Goal: Transaction & Acquisition: Purchase product/service

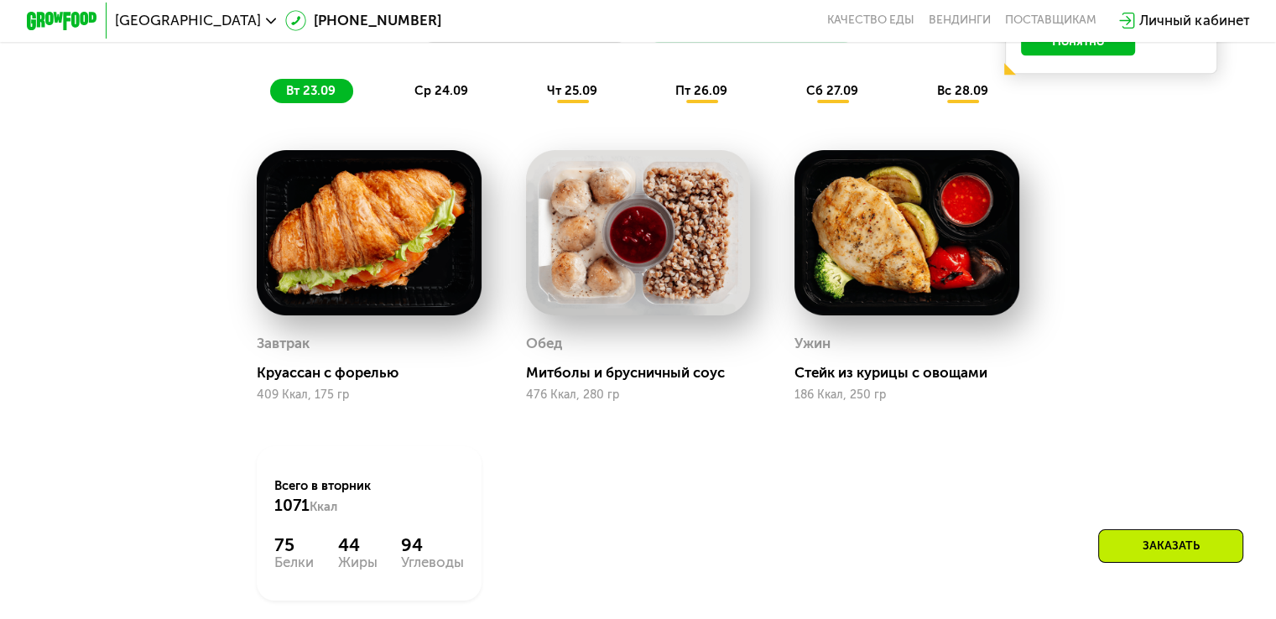
scroll to position [1258, 0]
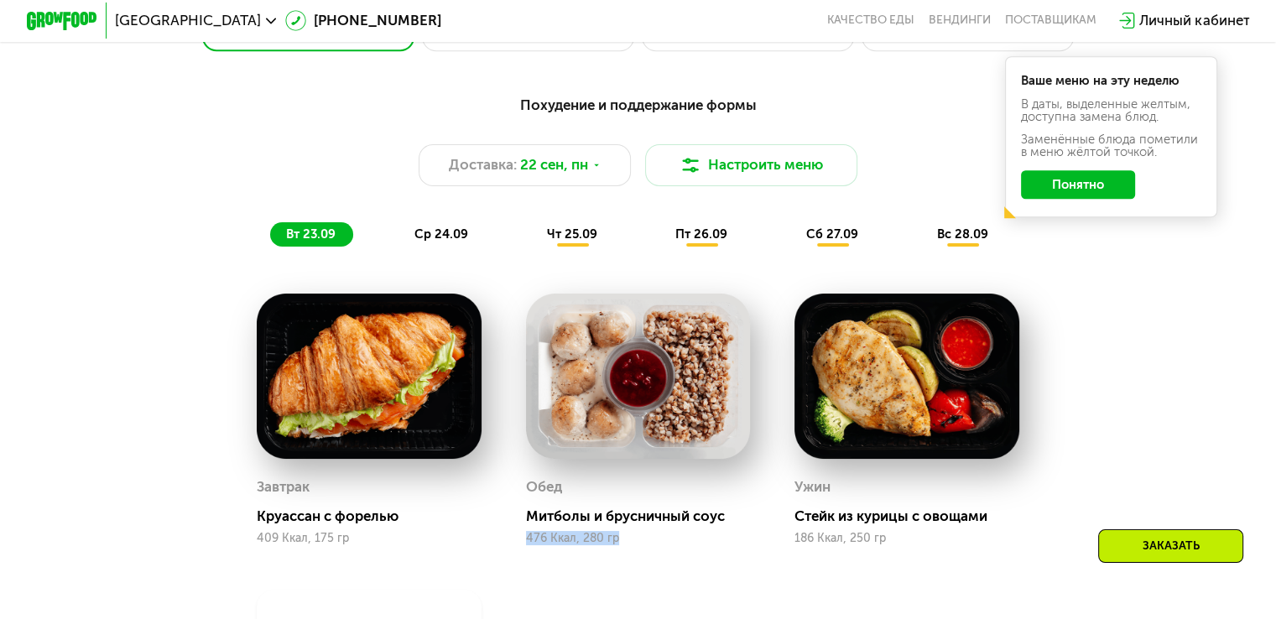
drag, startPoint x: 523, startPoint y: 553, endPoint x: 637, endPoint y: 557, distance: 113.3
click at [637, 557] on div "Обед Митболы и брусничный соус 476 Ккал, 280 гр" at bounding box center [637, 420] width 268 height 296
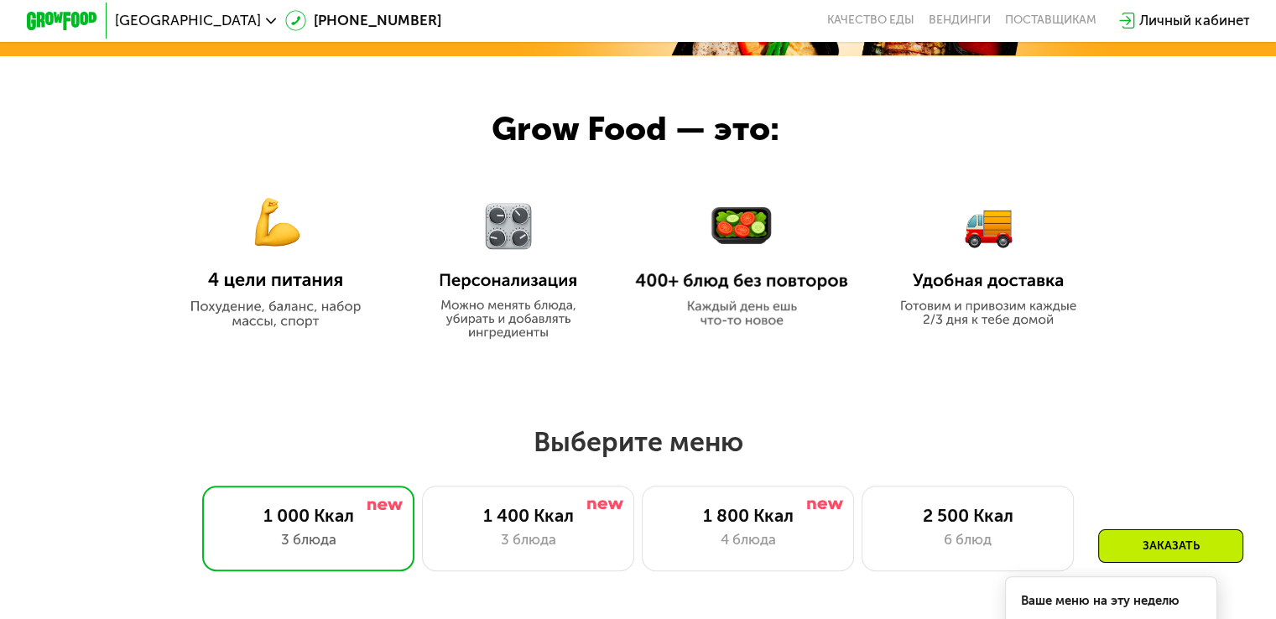
scroll to position [923, 0]
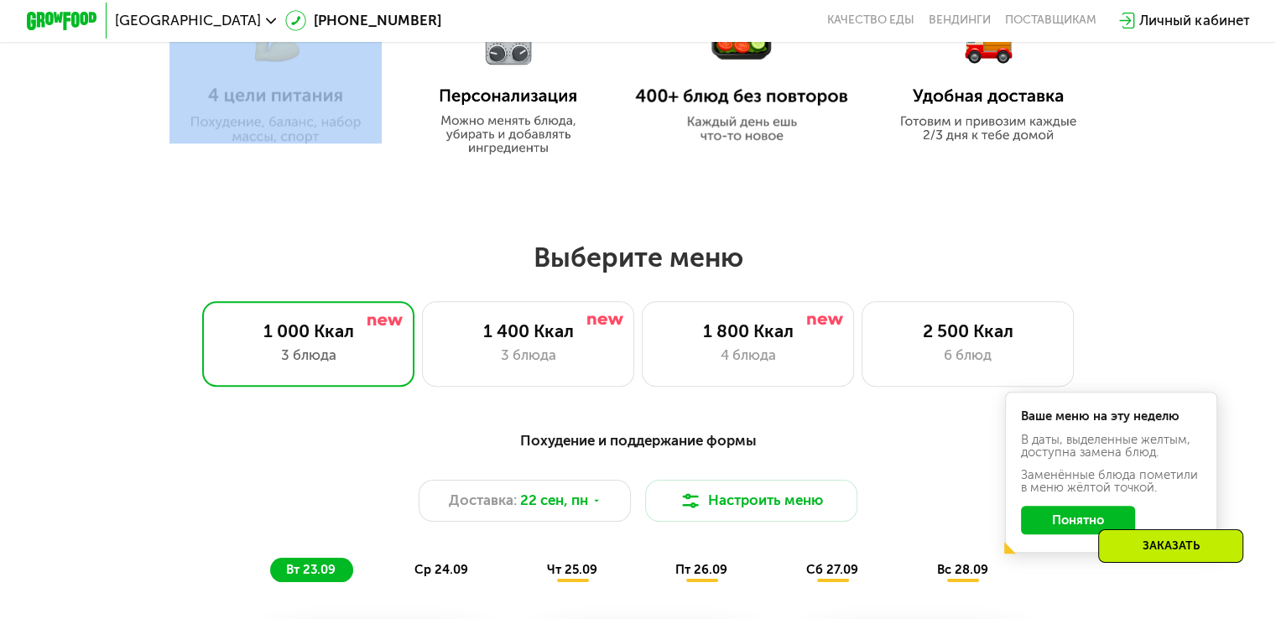
drag, startPoint x: 503, startPoint y: 164, endPoint x: 500, endPoint y: 149, distance: 15.5
click at [502, 158] on div "Grow Food — это:" at bounding box center [638, 26] width 1276 height 308
click at [500, 149] on img at bounding box center [508, 76] width 166 height 158
click at [503, 80] on img at bounding box center [508, 76] width 166 height 158
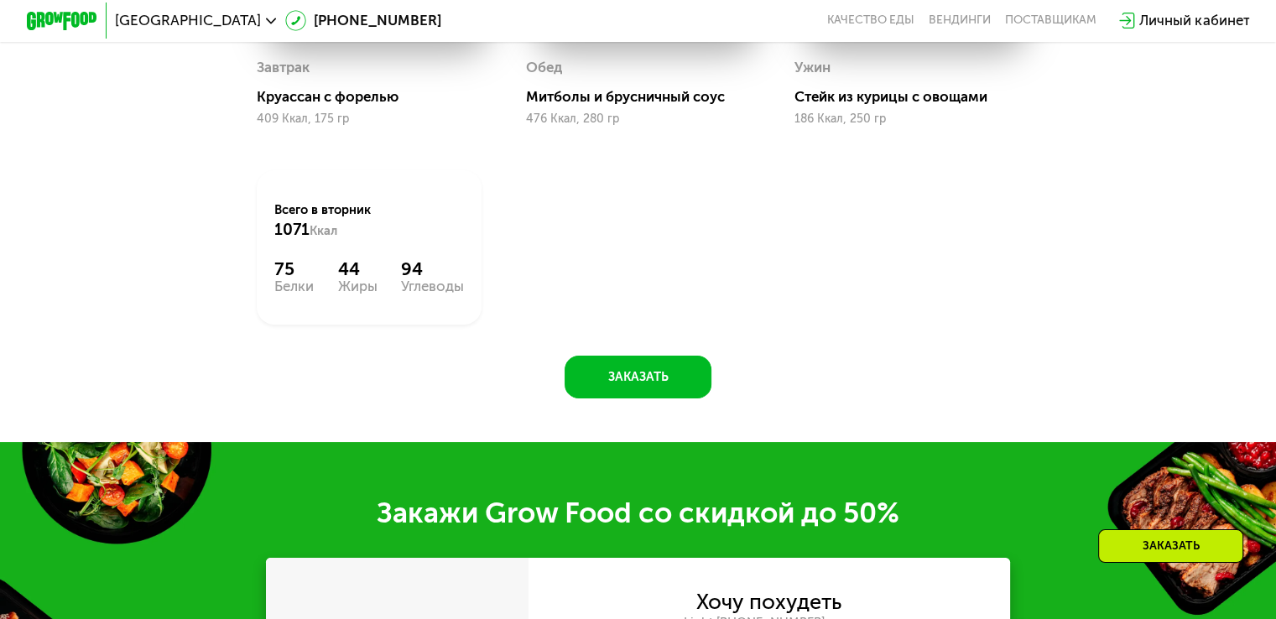
scroll to position [1426, 0]
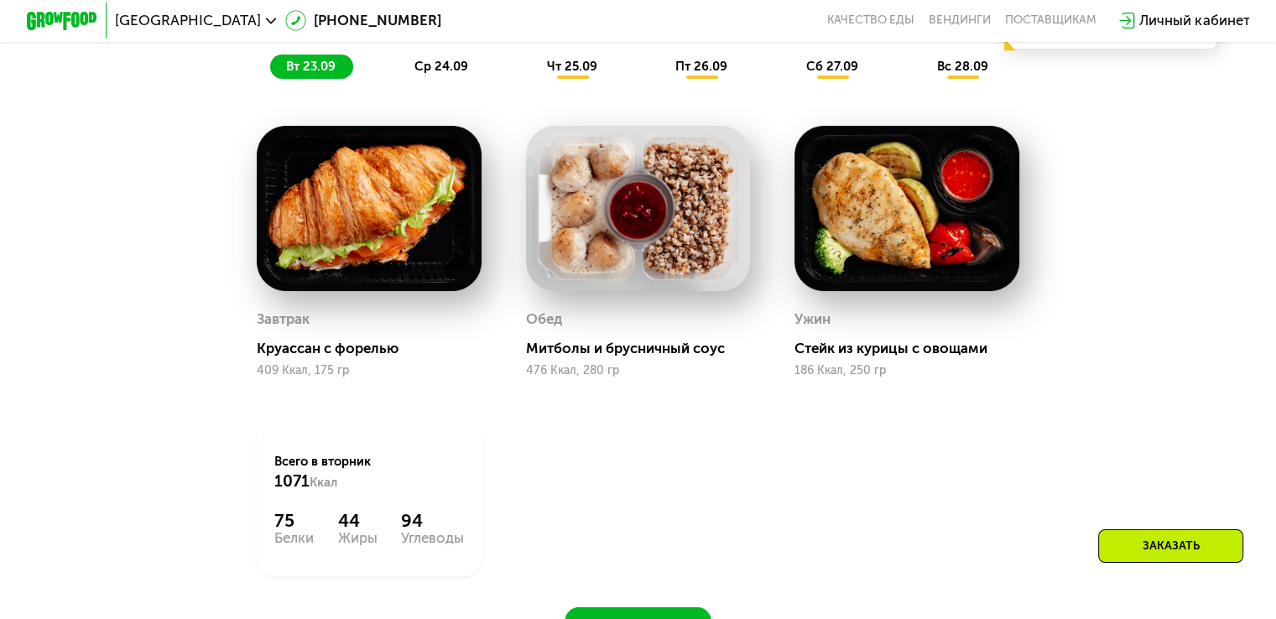
click at [712, 206] on img at bounding box center [638, 208] width 225 height 165
click at [593, 221] on img at bounding box center [638, 208] width 225 height 165
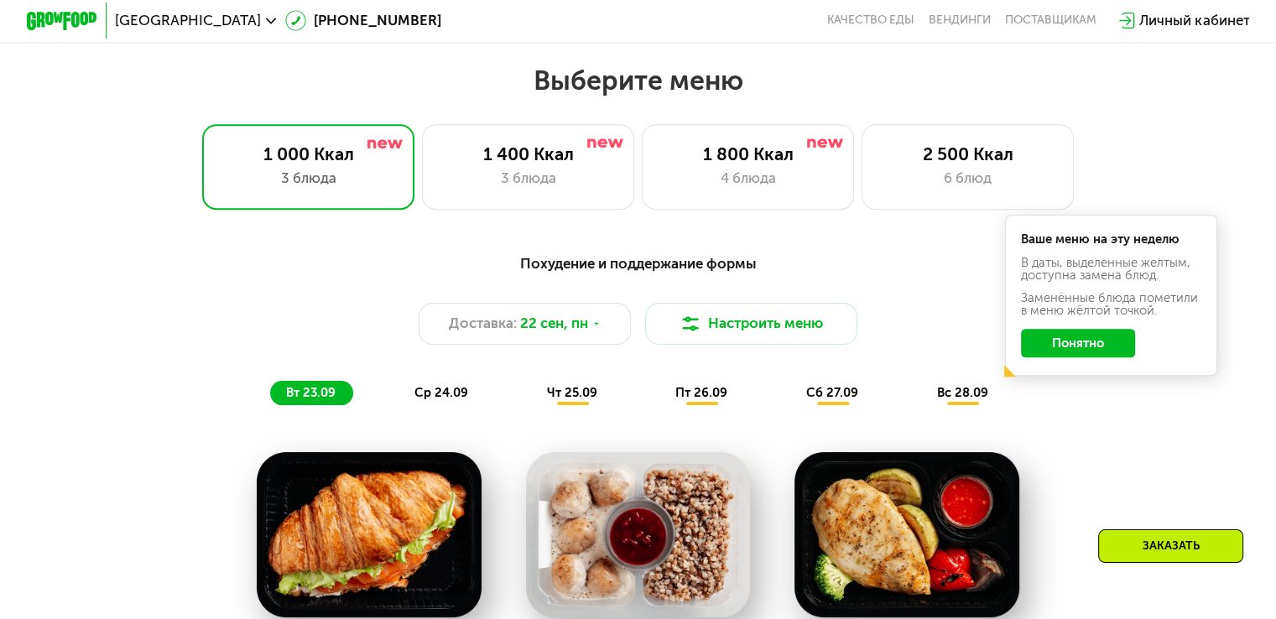
scroll to position [1091, 0]
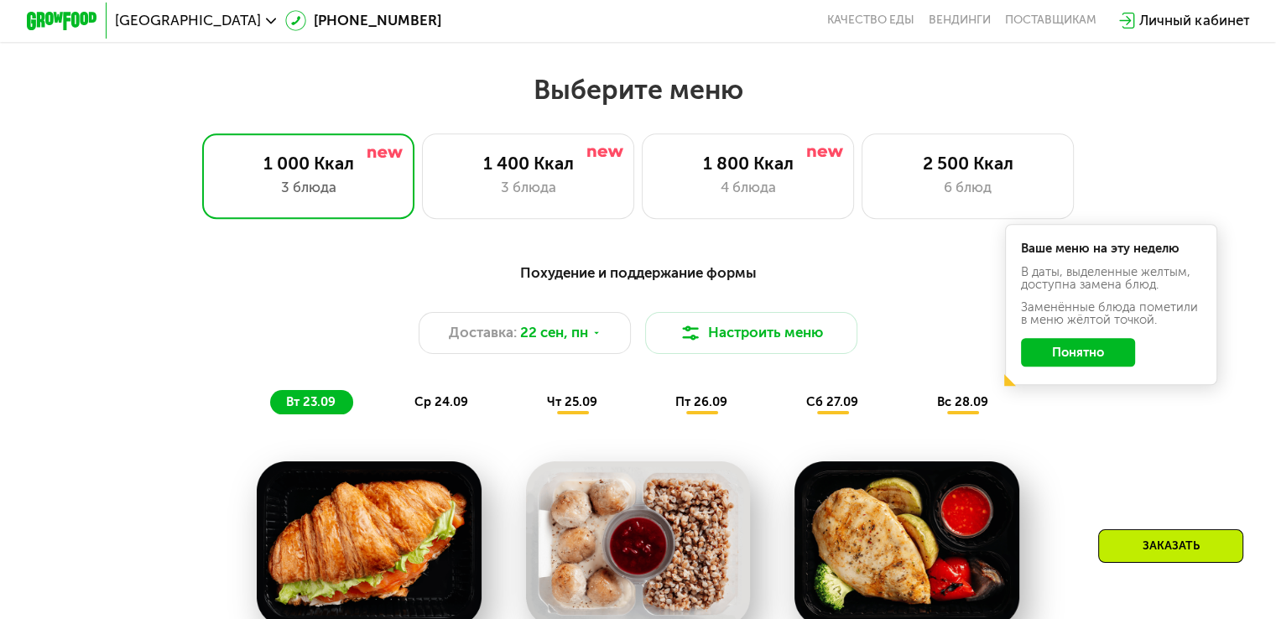
click at [436, 409] on span "ср 24.09" at bounding box center [441, 401] width 54 height 15
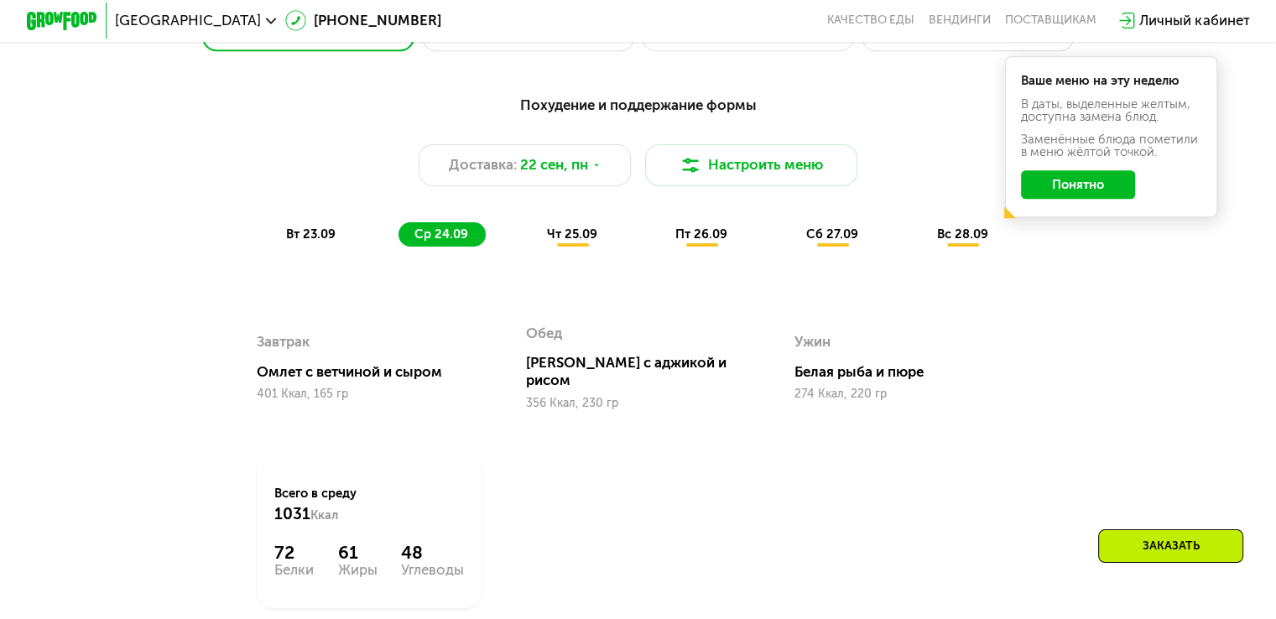
scroll to position [1174, 0]
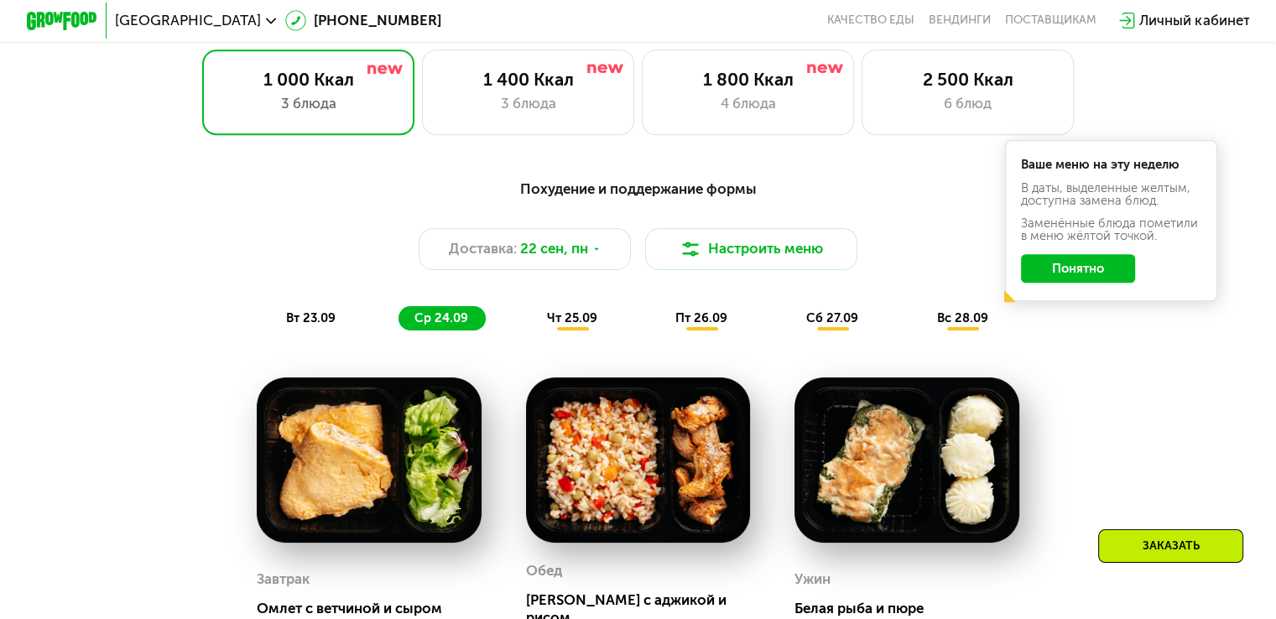
click at [1196, 117] on div "1 000 Ккал 3 блюда 1 400 Ккал 3 блюда 1 800 Ккал 4 блюда 2 500 Ккал 6 блюд" at bounding box center [638, 91] width 1163 height 85
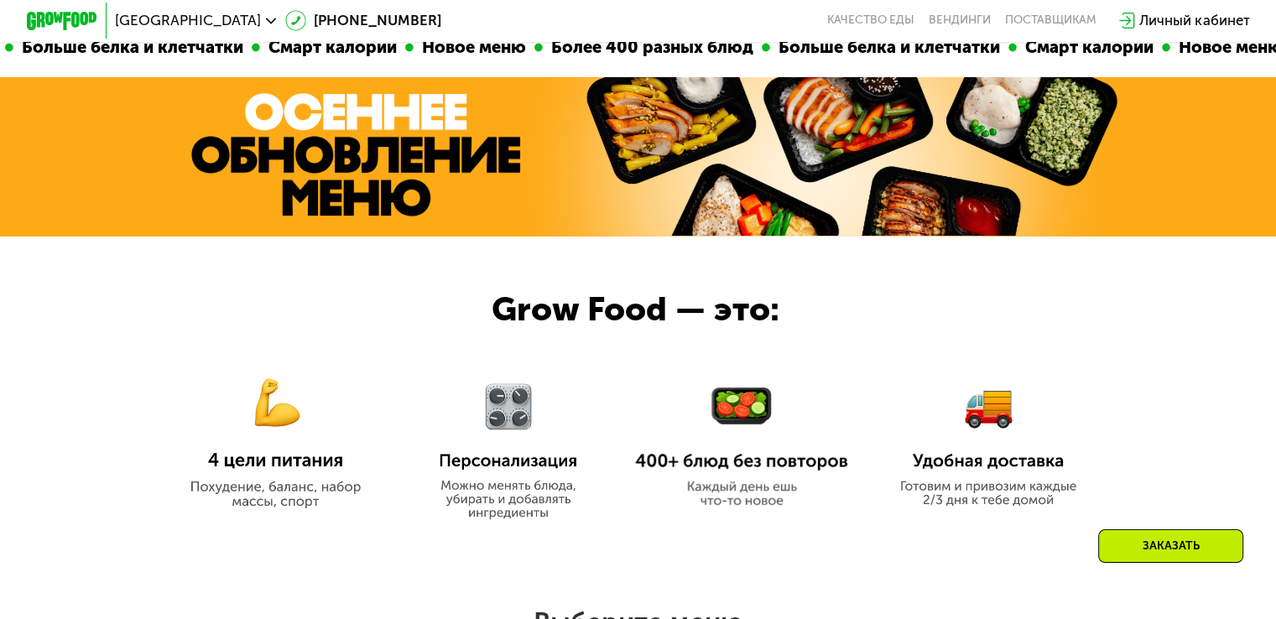
scroll to position [587, 0]
